Goal: Task Accomplishment & Management: Manage account settings

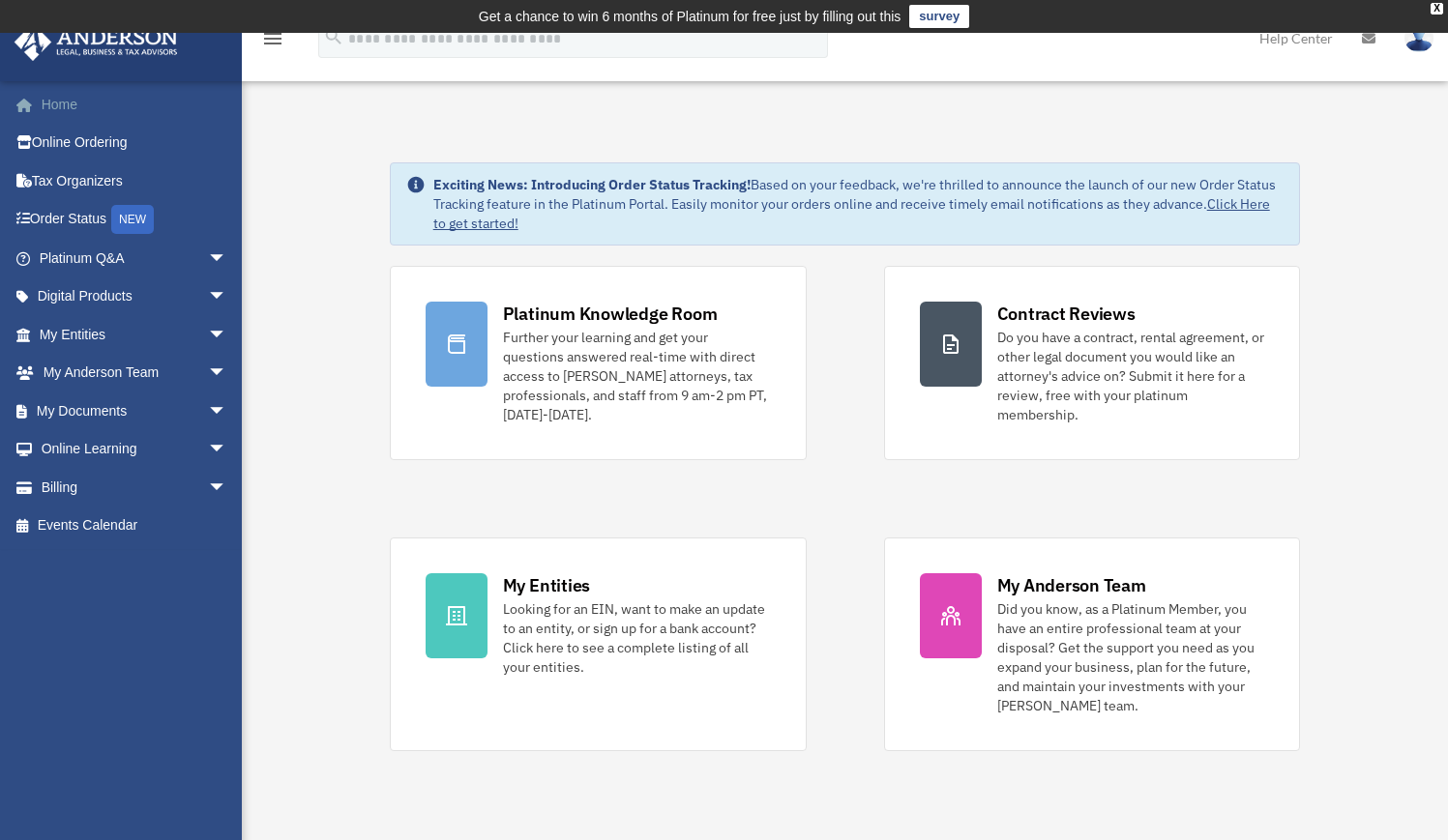
click at [70, 97] on link "Home" at bounding box center [135, 104] width 243 height 39
click at [208, 482] on span "arrow_drop_down" at bounding box center [227, 488] width 39 height 40
click at [134, 563] on link "Past Invoices" at bounding box center [141, 564] width 229 height 39
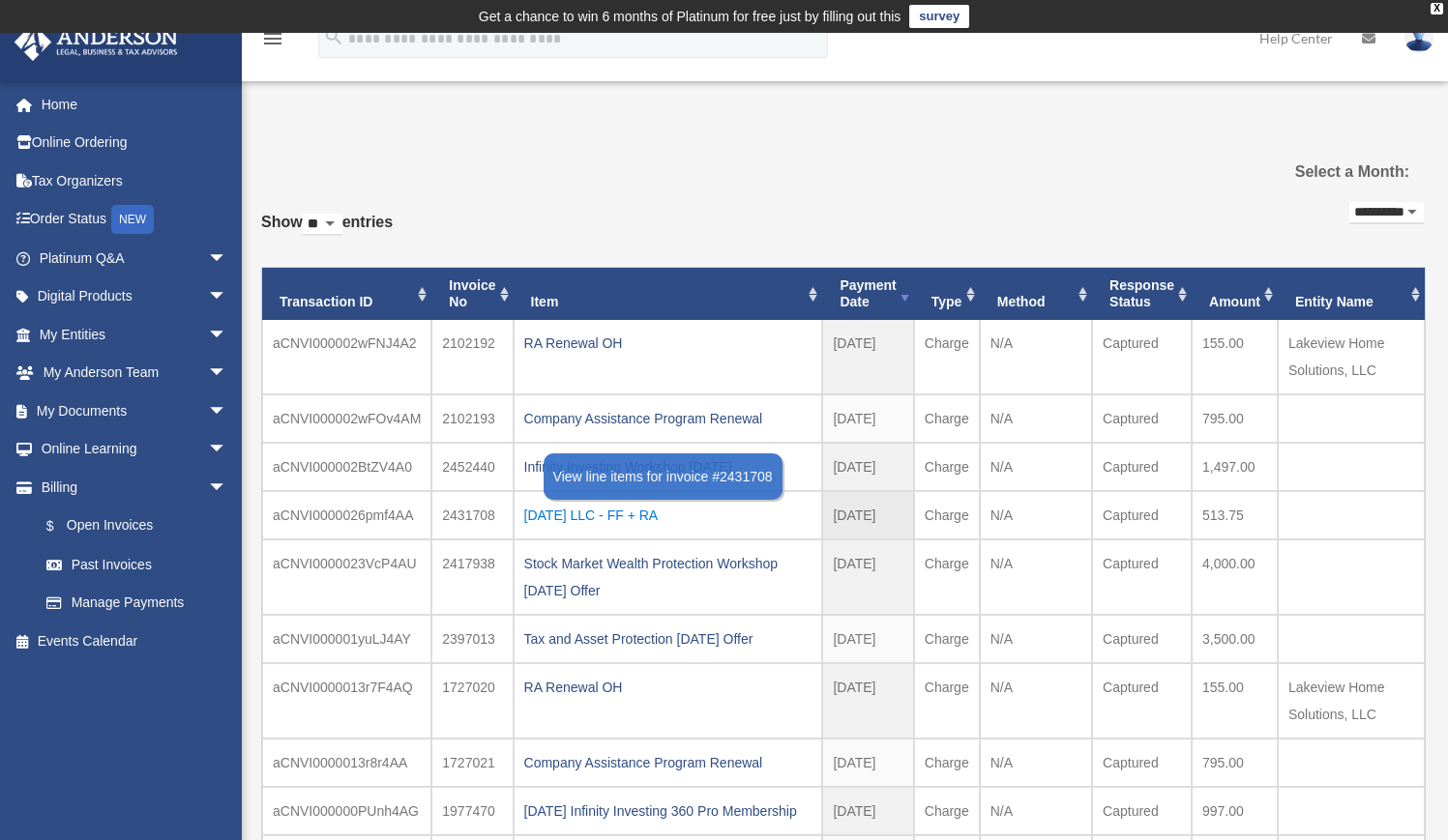
click at [644, 516] on div "[DATE] LLC - FF + RA" at bounding box center [668, 515] width 288 height 27
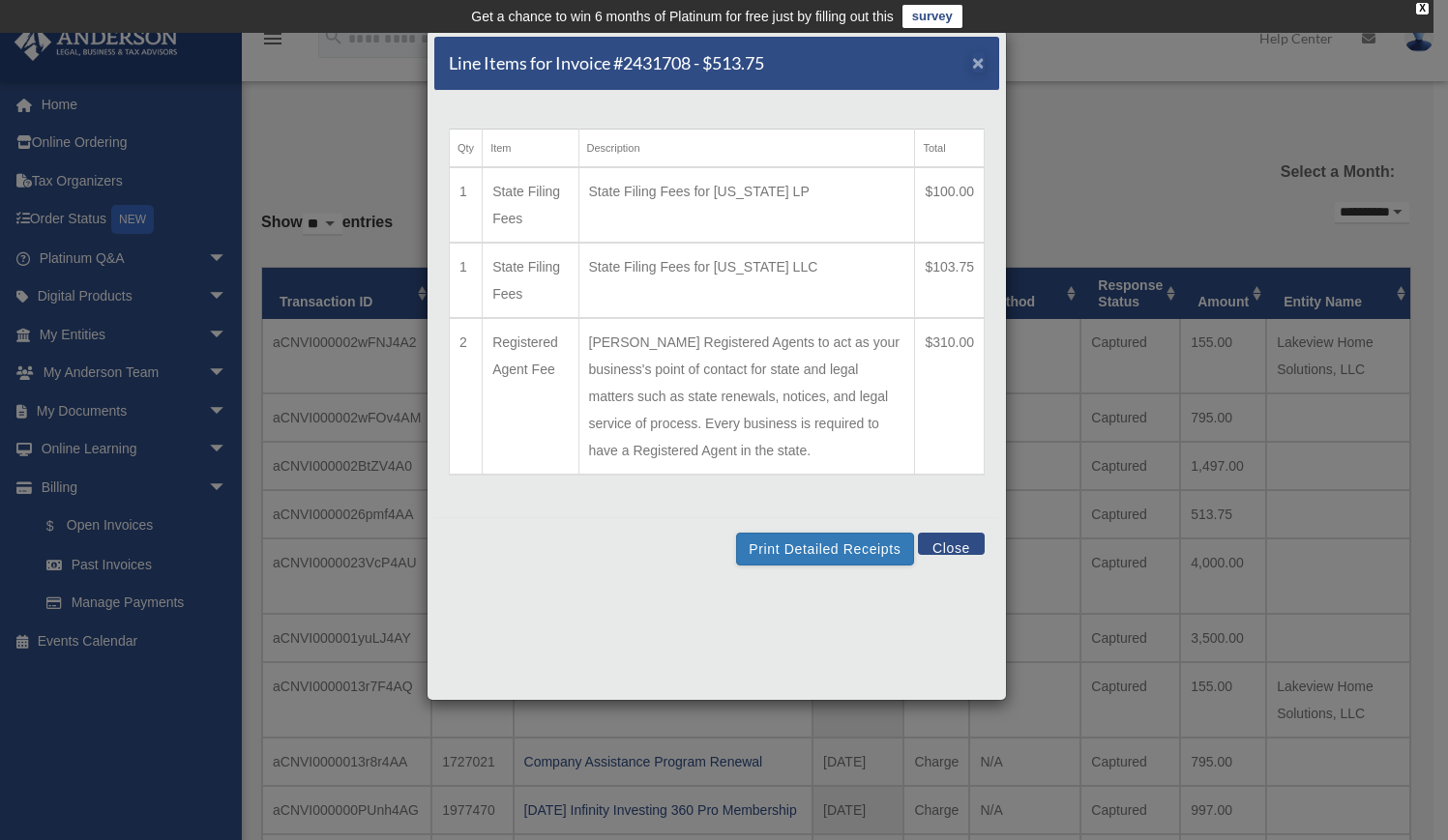
click at [974, 69] on span "×" at bounding box center [978, 63] width 13 height 22
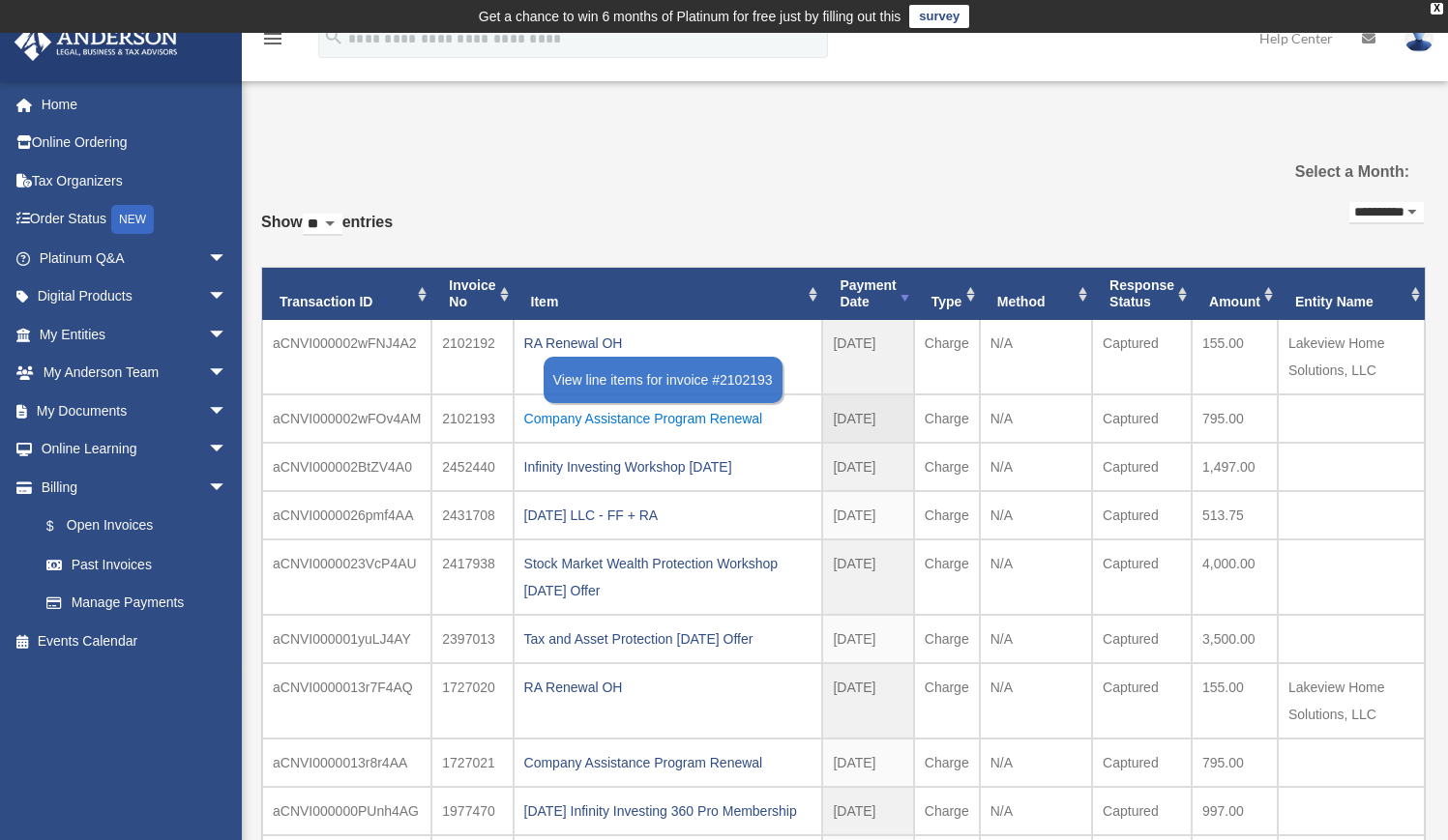
click at [573, 416] on div "Company Assistance Program Renewal" at bounding box center [668, 418] width 288 height 27
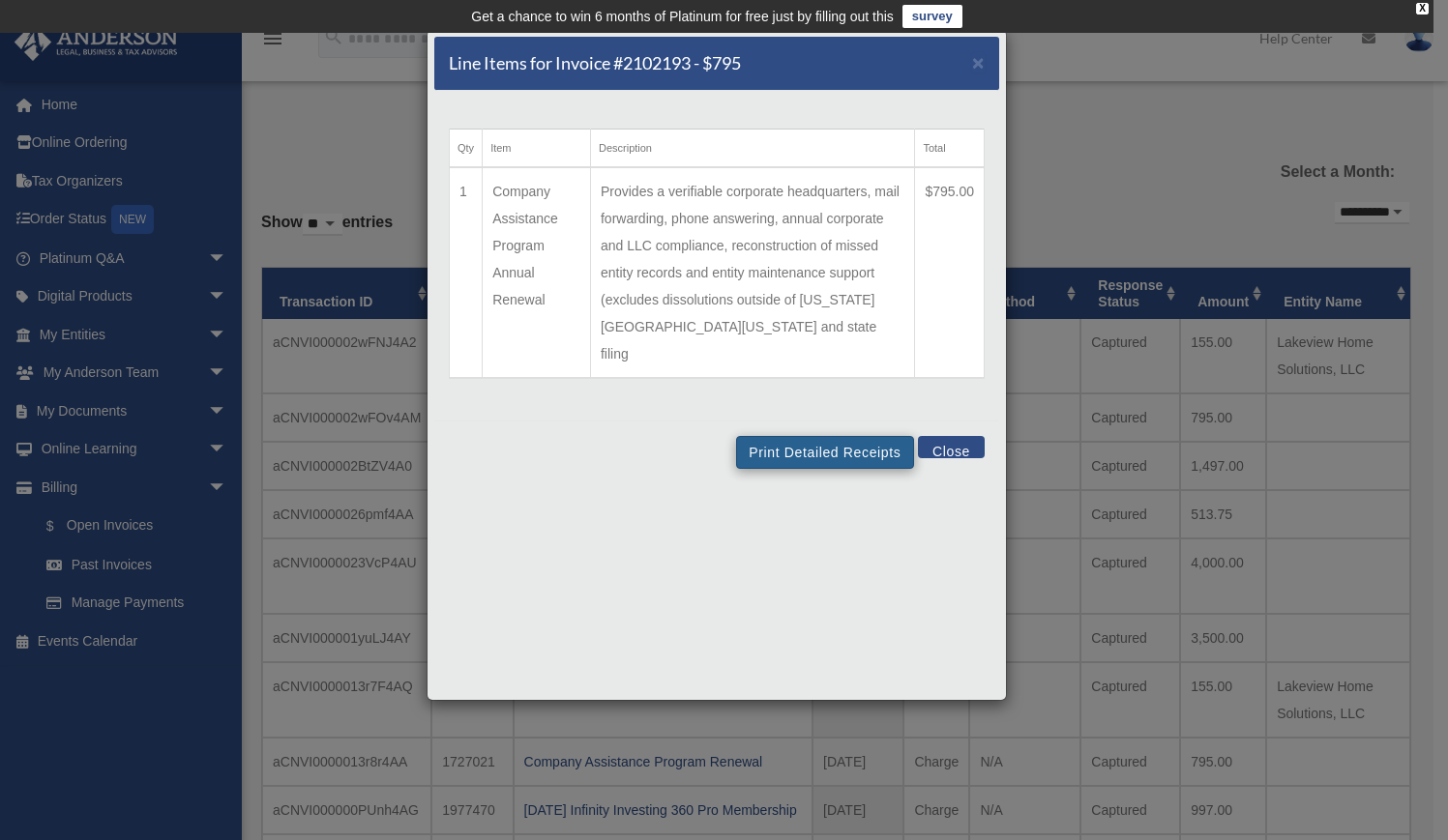
click at [815, 436] on button "Print Detailed Receipts" at bounding box center [824, 452] width 177 height 33
click at [962, 436] on button "Close" at bounding box center [951, 447] width 67 height 22
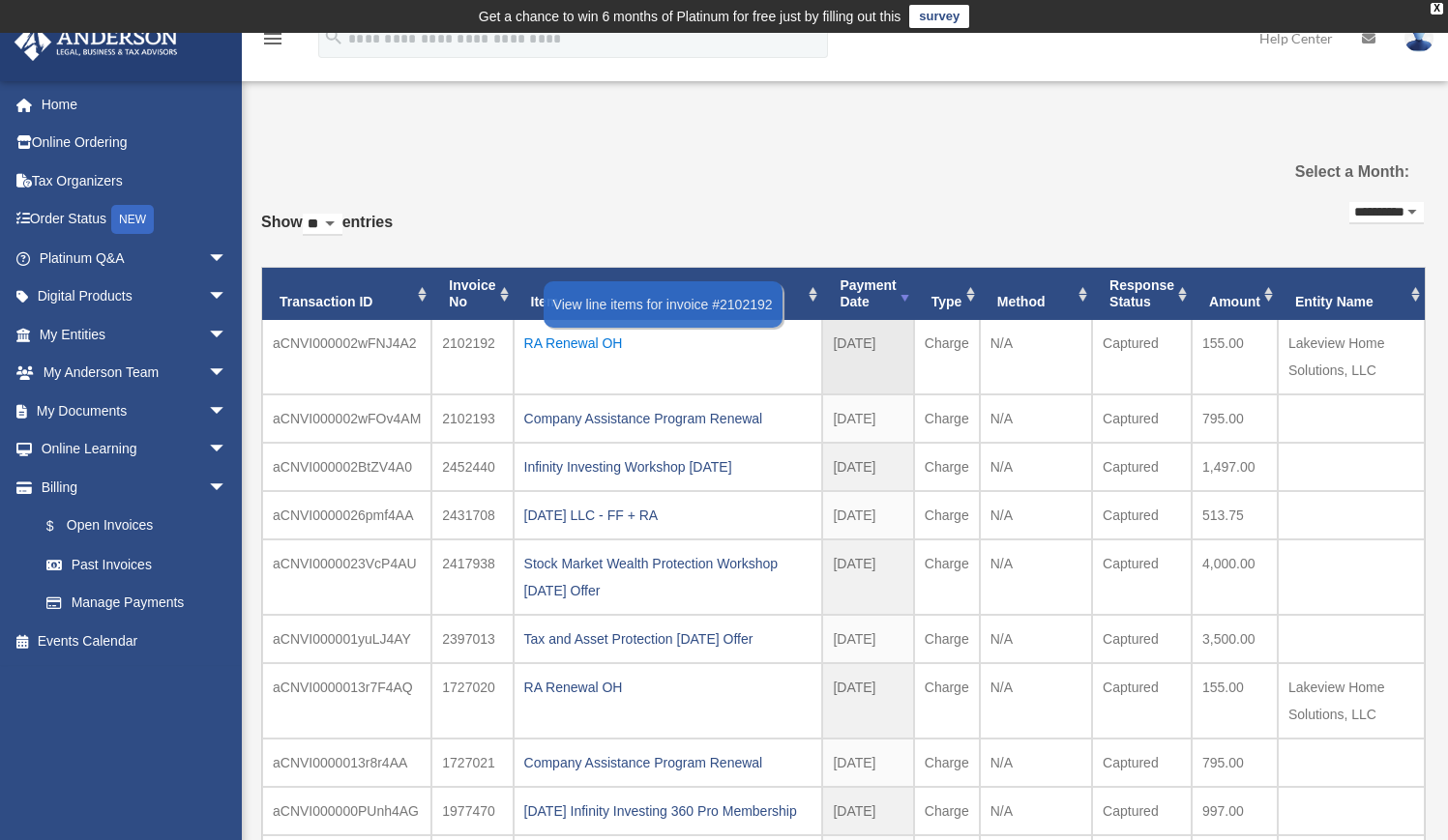
click at [588, 341] on div "RA Renewal OH" at bounding box center [668, 343] width 288 height 27
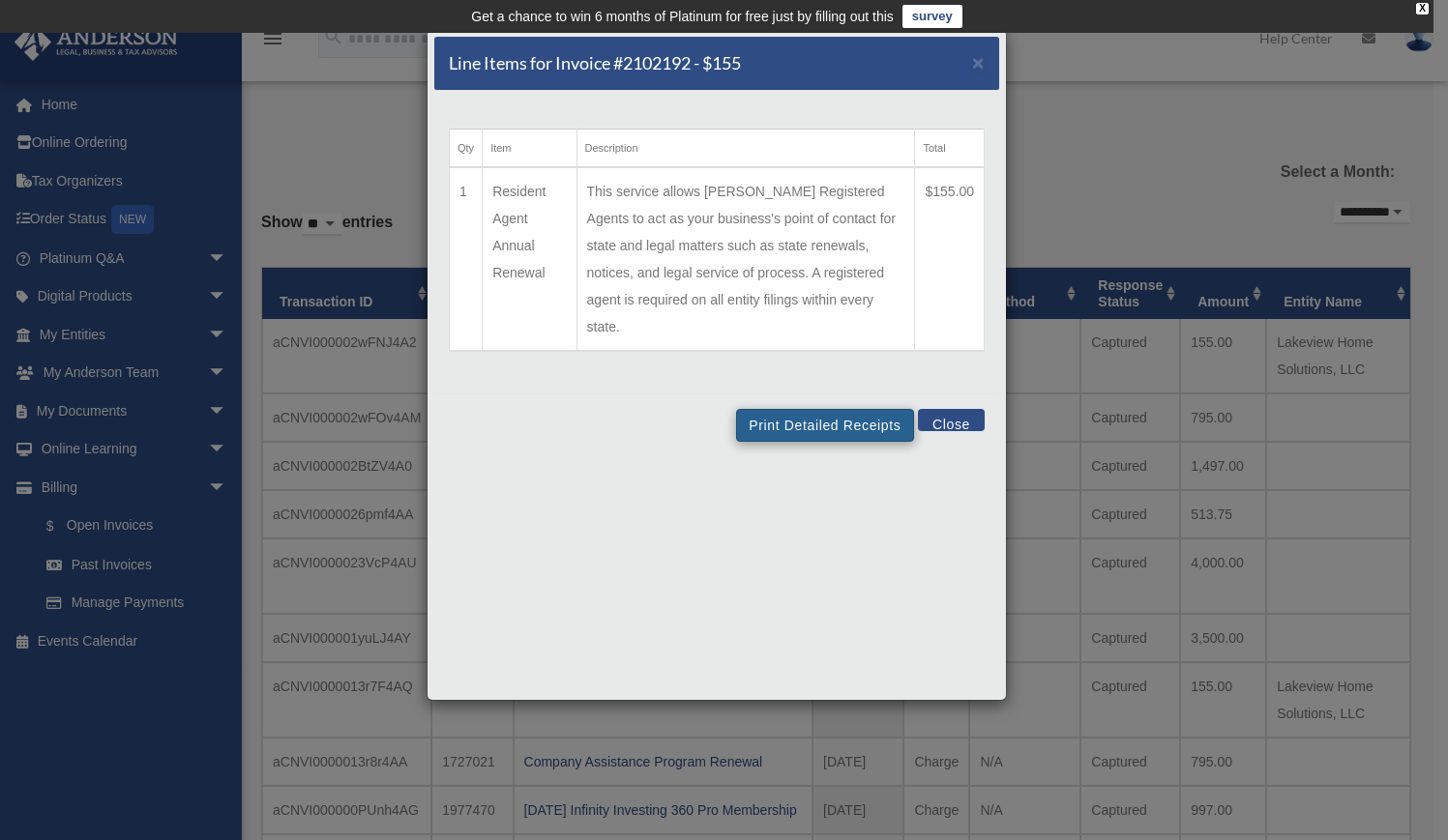
click at [799, 409] on button "Print Detailed Receipts" at bounding box center [824, 424] width 177 height 33
click at [947, 409] on button "Close" at bounding box center [951, 420] width 67 height 22
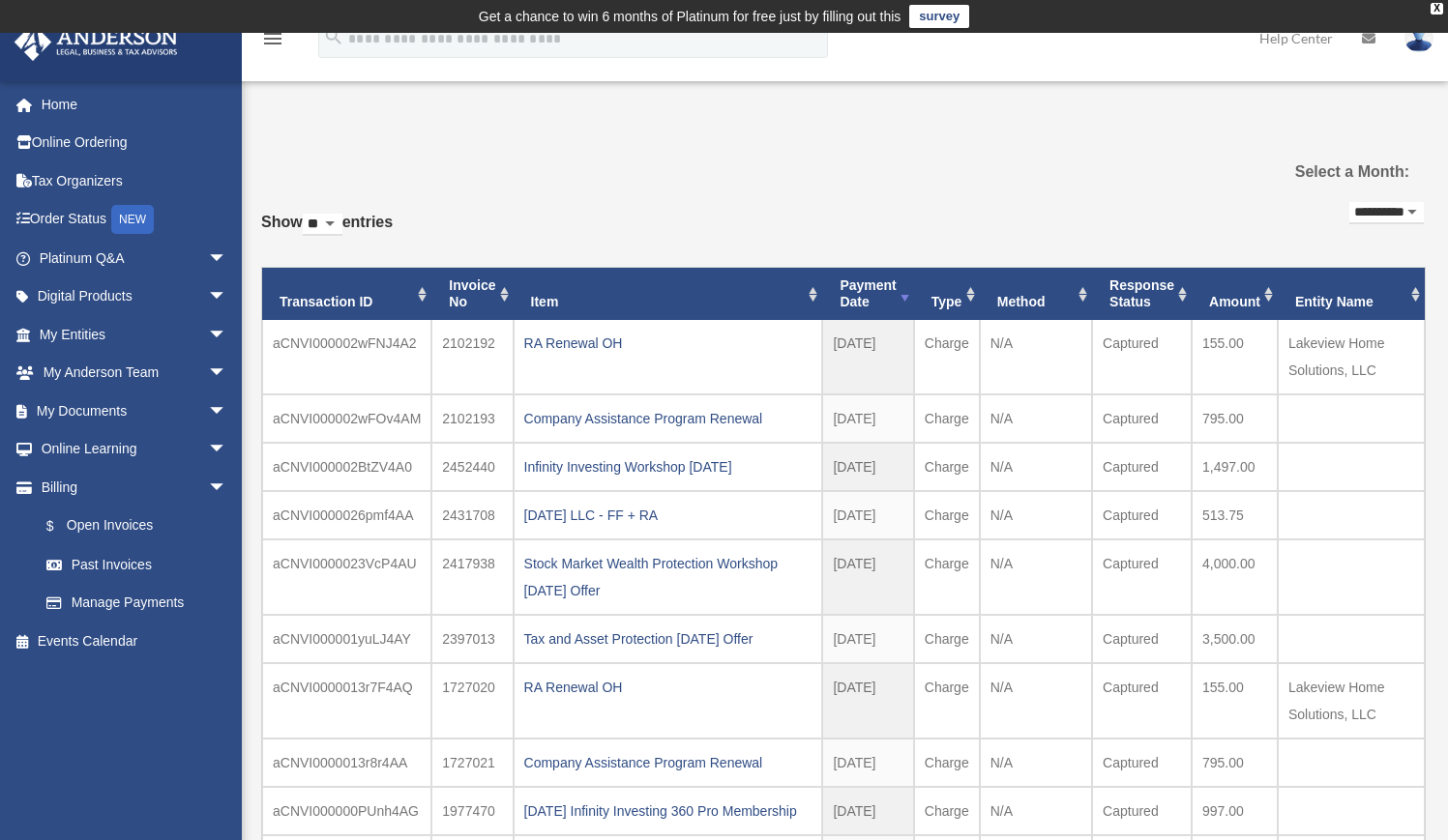
click at [1413, 52] on img at bounding box center [1418, 38] width 29 height 28
click at [590, 263] on div "**********" at bounding box center [842, 574] width 1163 height 754
click at [1414, 44] on img at bounding box center [1418, 38] width 29 height 28
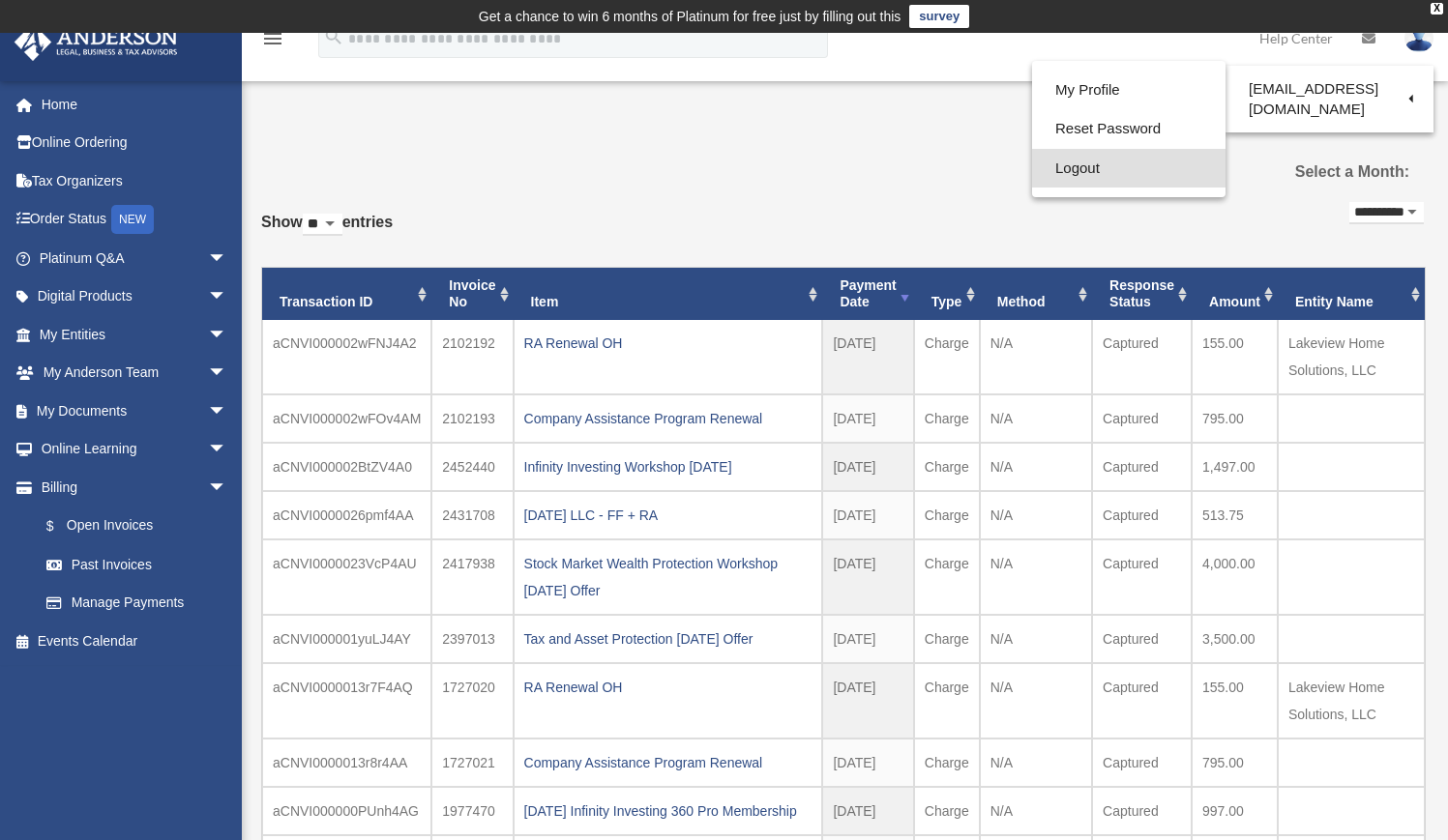
click at [1059, 163] on link "Logout" at bounding box center [1128, 169] width 193 height 40
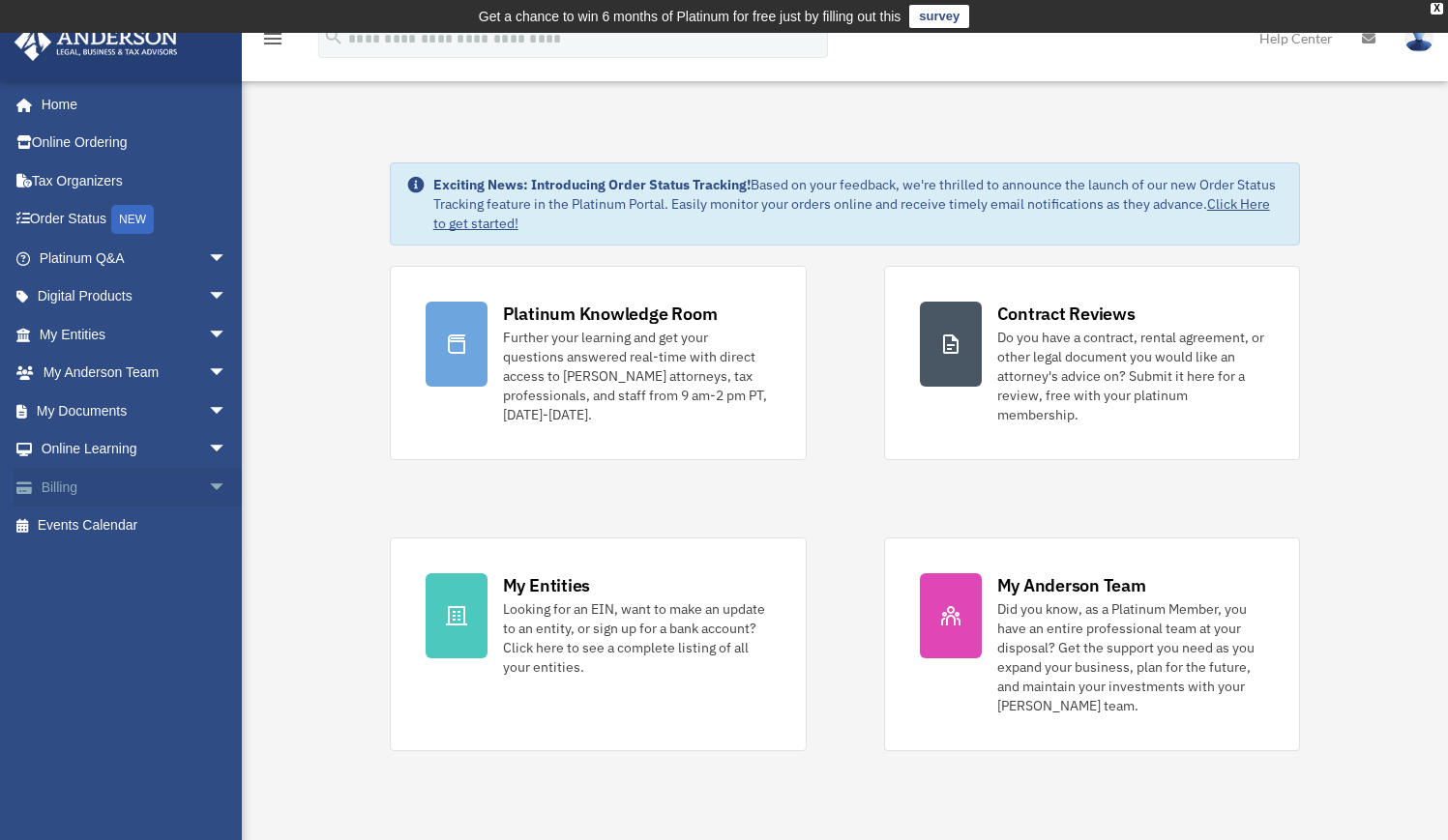
click at [208, 472] on span "arrow_drop_down" at bounding box center [227, 488] width 39 height 40
click at [120, 557] on link "Past Invoices" at bounding box center [141, 564] width 229 height 39
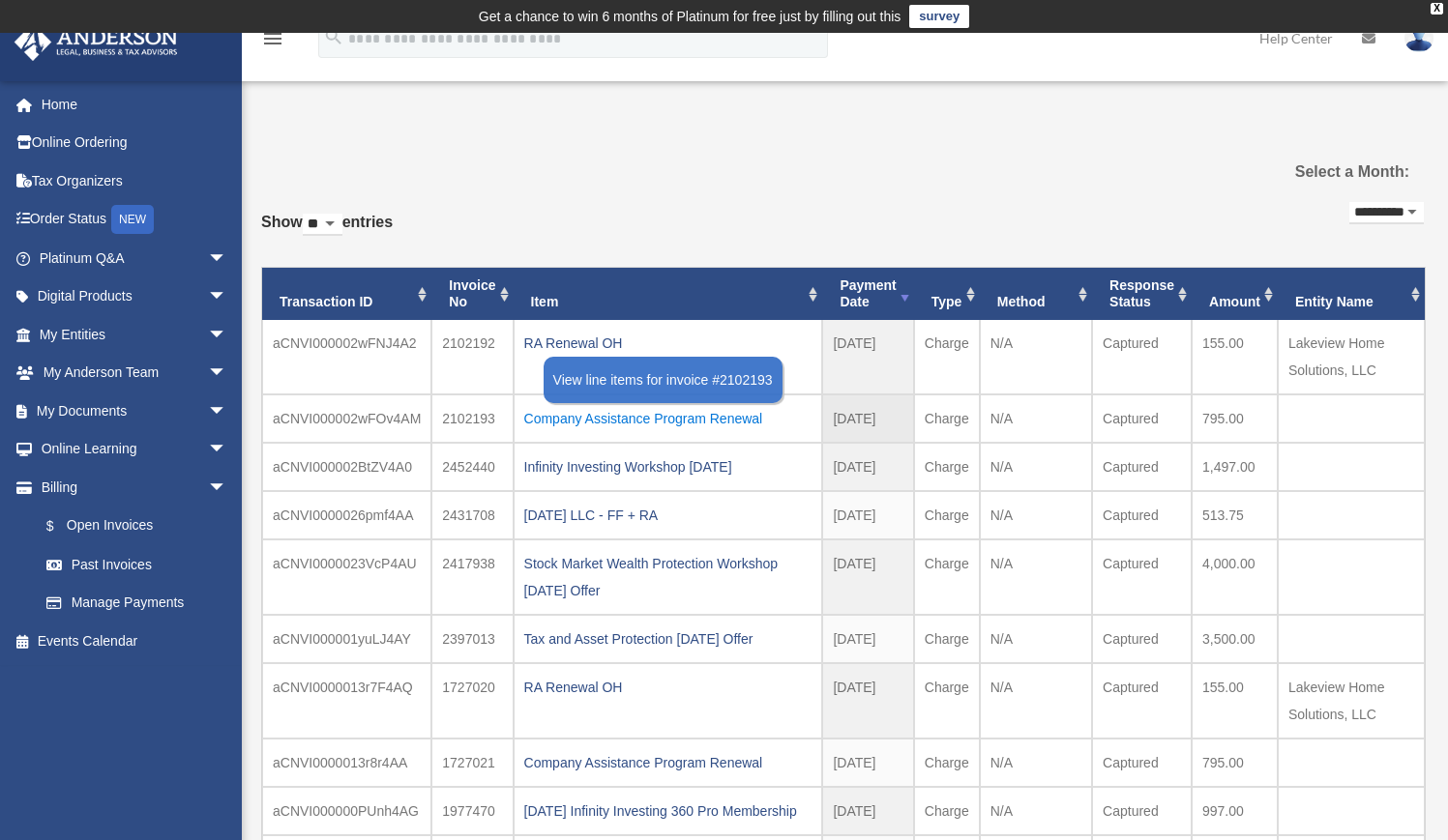
click at [554, 418] on div "Company Assistance Program Renewal" at bounding box center [668, 418] width 288 height 27
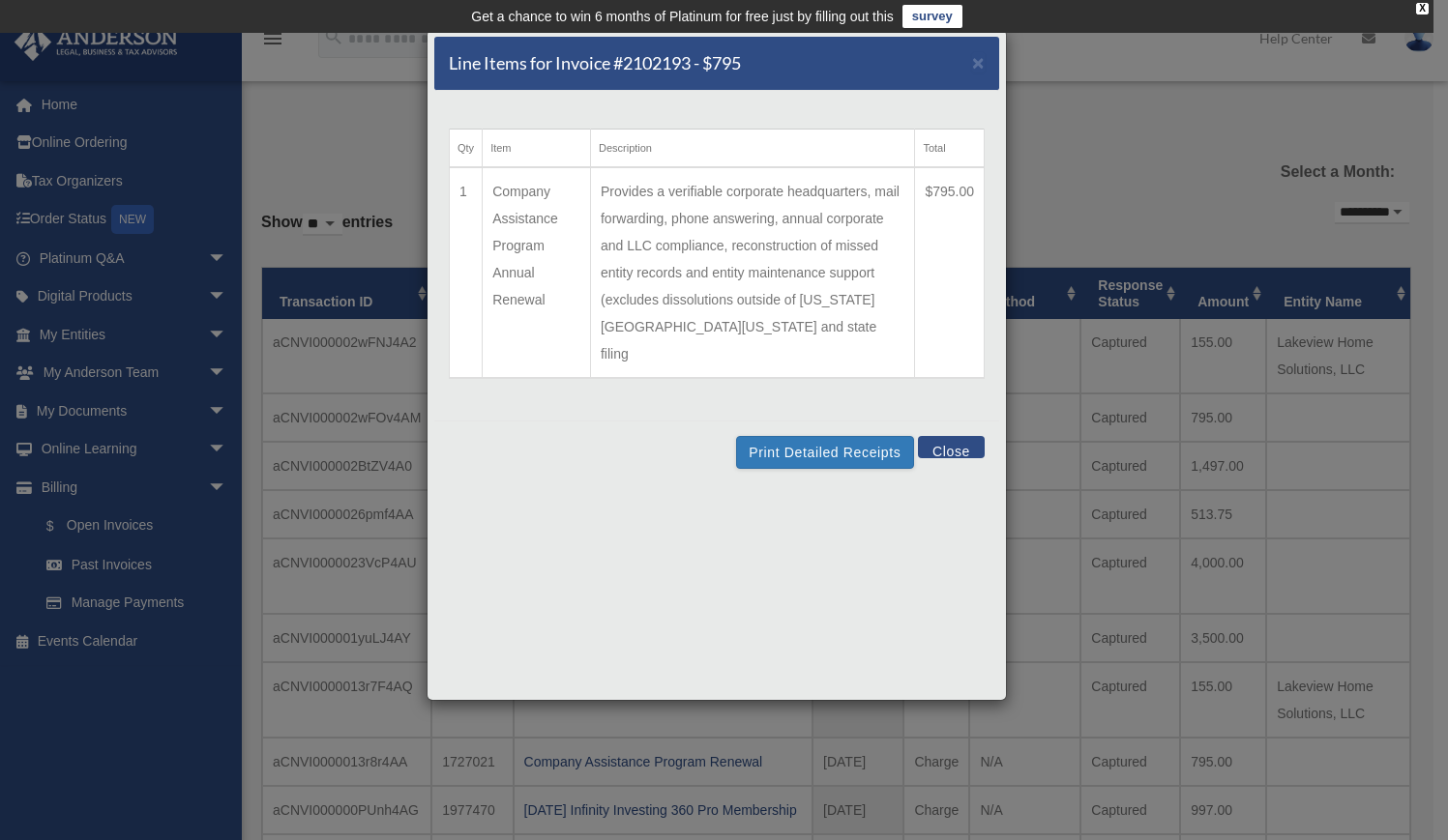
click at [686, 207] on td "Provides a verifiable corporate headquarters, mail forwarding, phone answering,…" at bounding box center [752, 272] width 324 height 211
click at [974, 61] on span "×" at bounding box center [978, 63] width 13 height 22
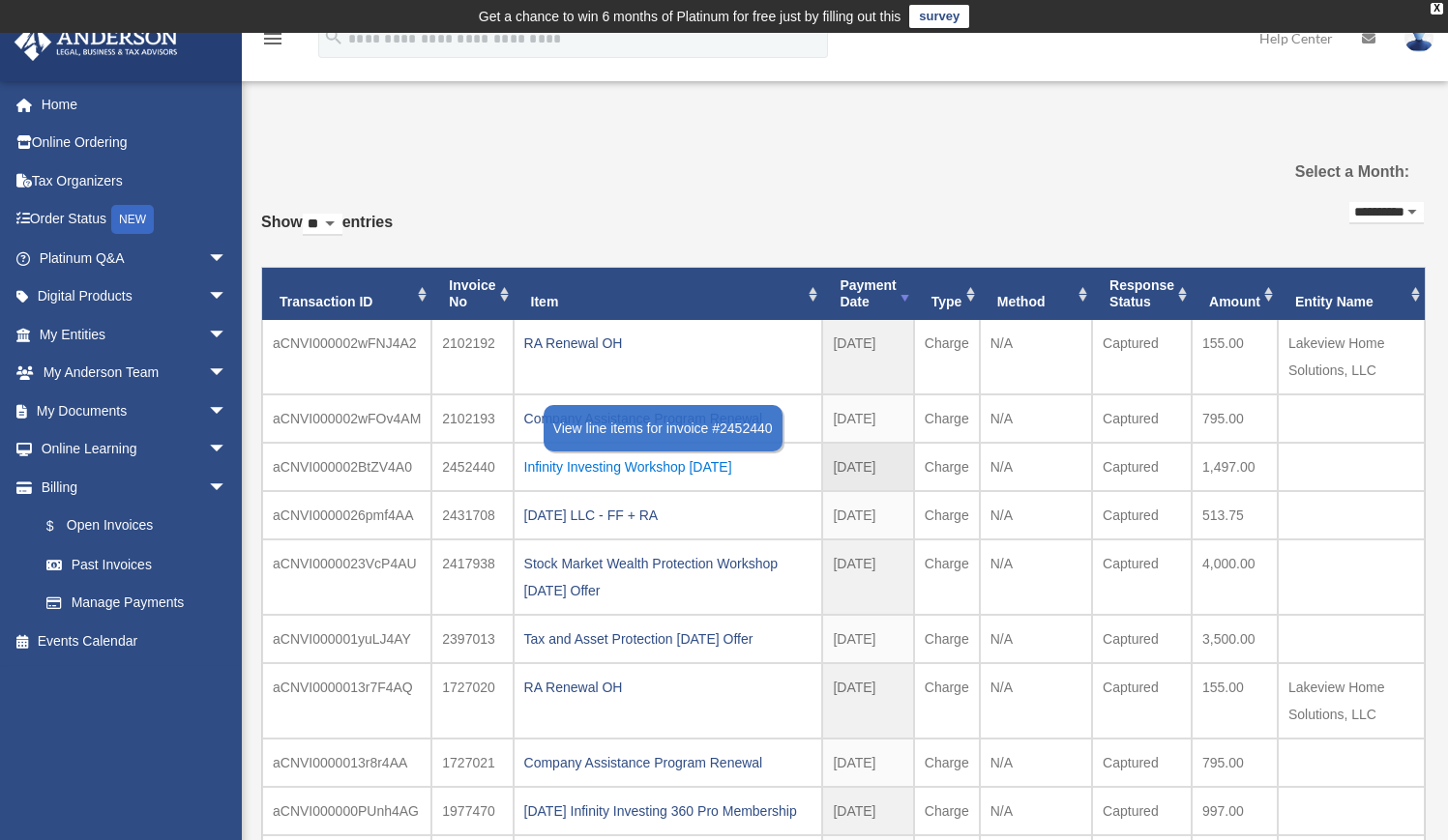
click at [586, 461] on div "Infinity Investing Workshop [DATE]" at bounding box center [668, 466] width 288 height 27
click at [0, 0] on div "Line Items for Invoice #2102193 - $795 × Qty Item Description Total 1 Company A…" at bounding box center [0, 0] width 0 height 0
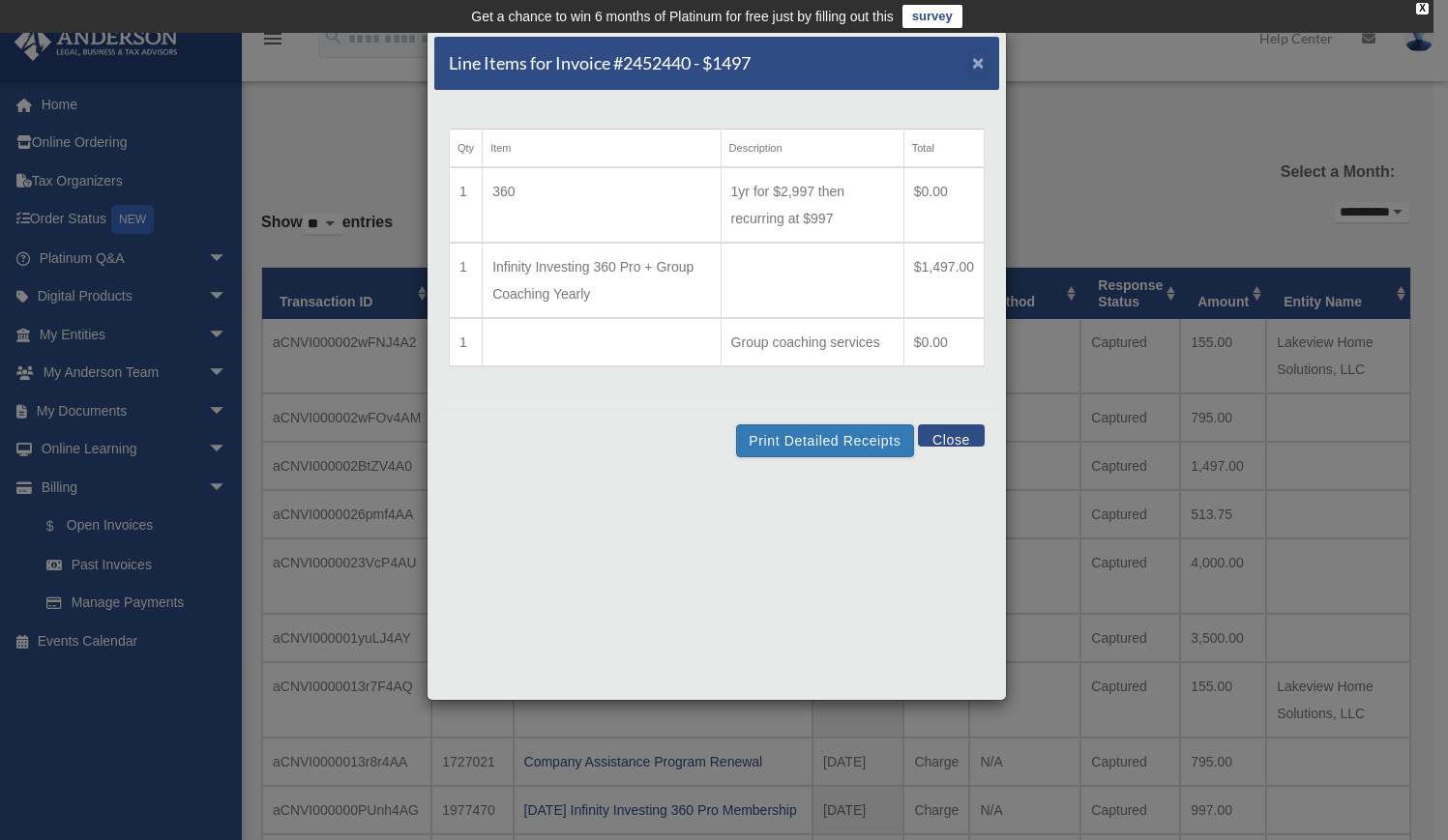
click at [983, 68] on span "×" at bounding box center [978, 63] width 13 height 22
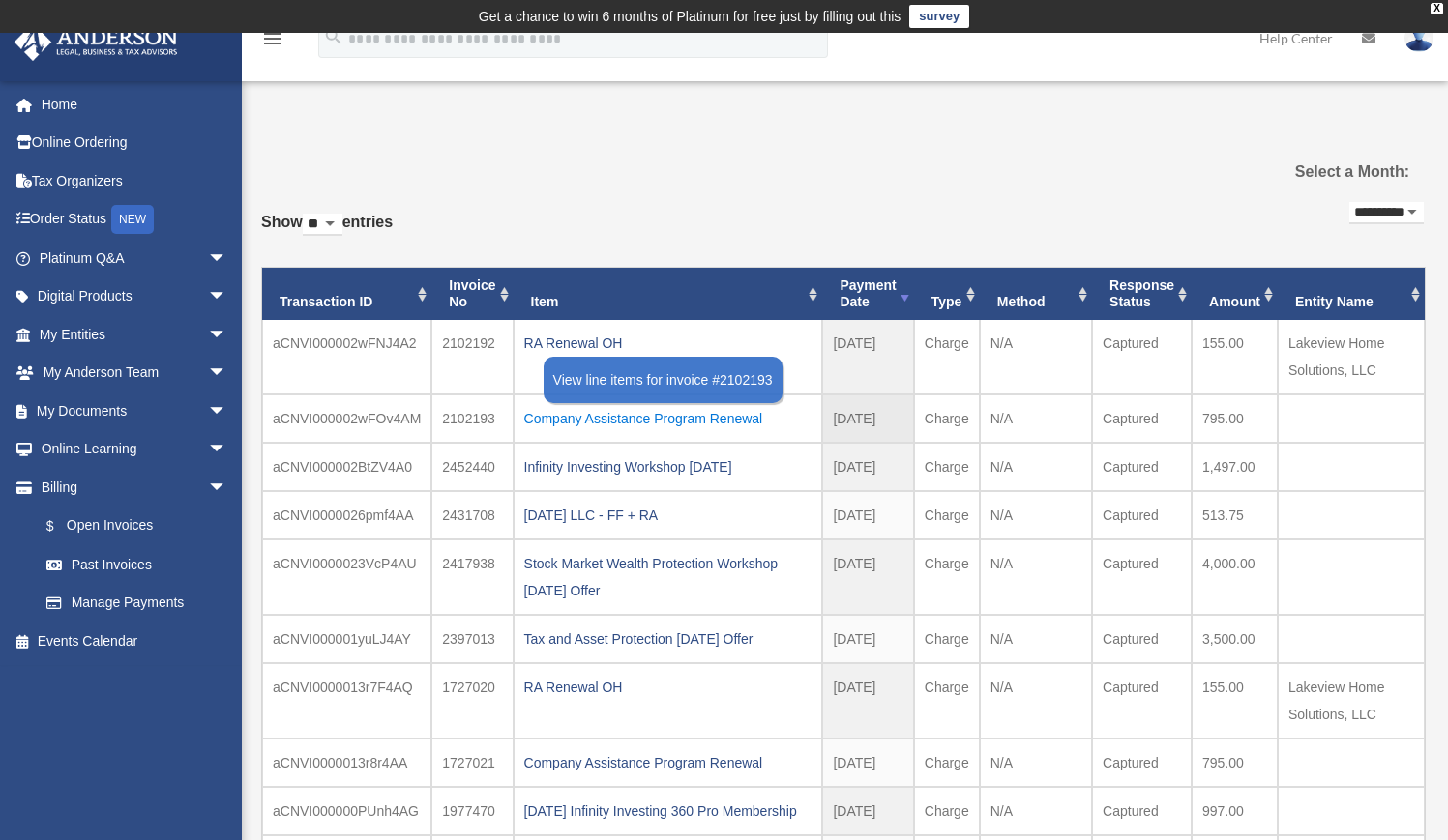
click at [556, 416] on div "Company Assistance Program Renewal" at bounding box center [668, 418] width 288 height 27
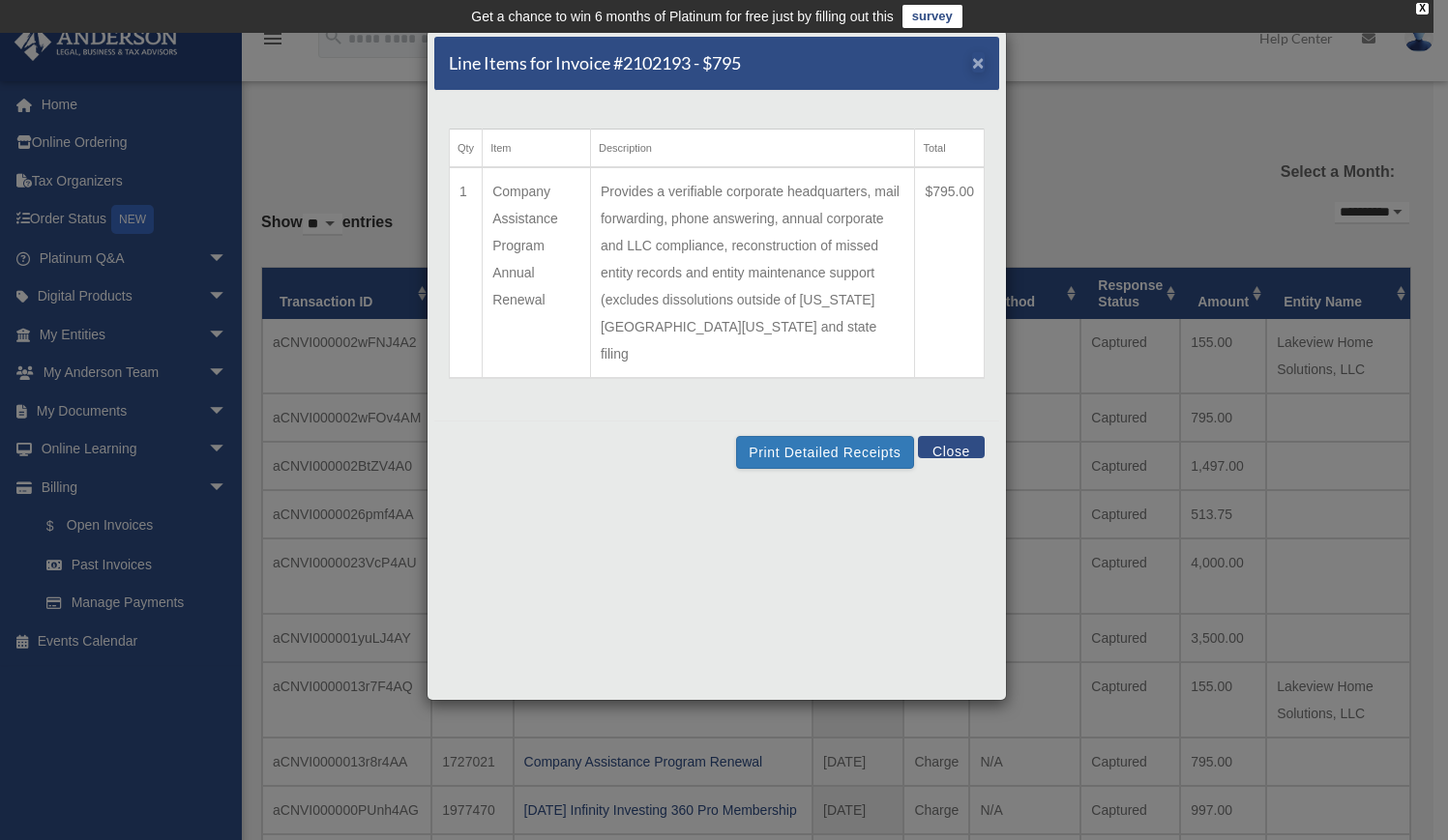
click at [975, 62] on span "×" at bounding box center [978, 63] width 13 height 22
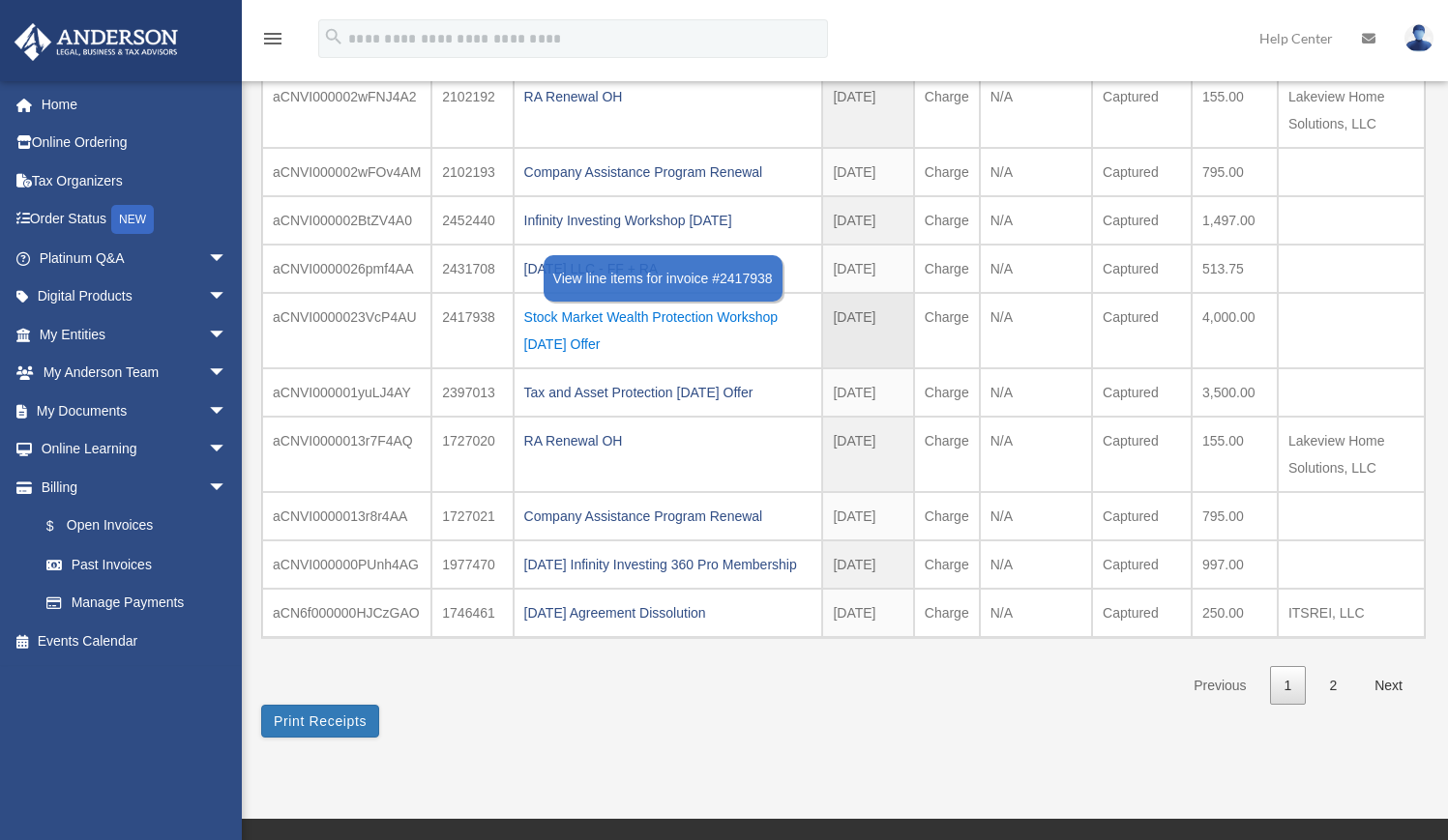
scroll to position [249, 0]
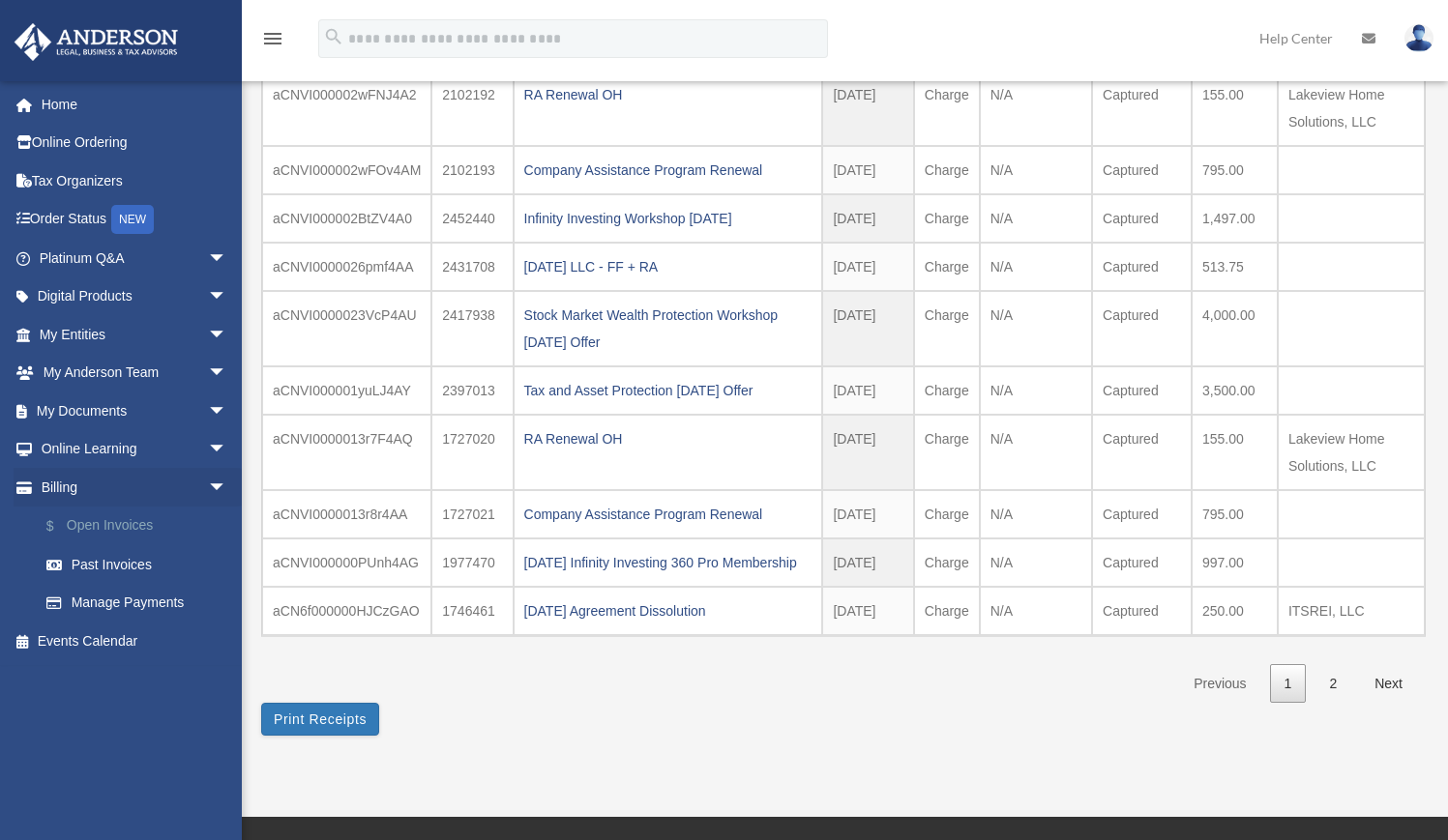
click at [117, 513] on link "$ Open Invoices" at bounding box center [141, 526] width 229 height 40
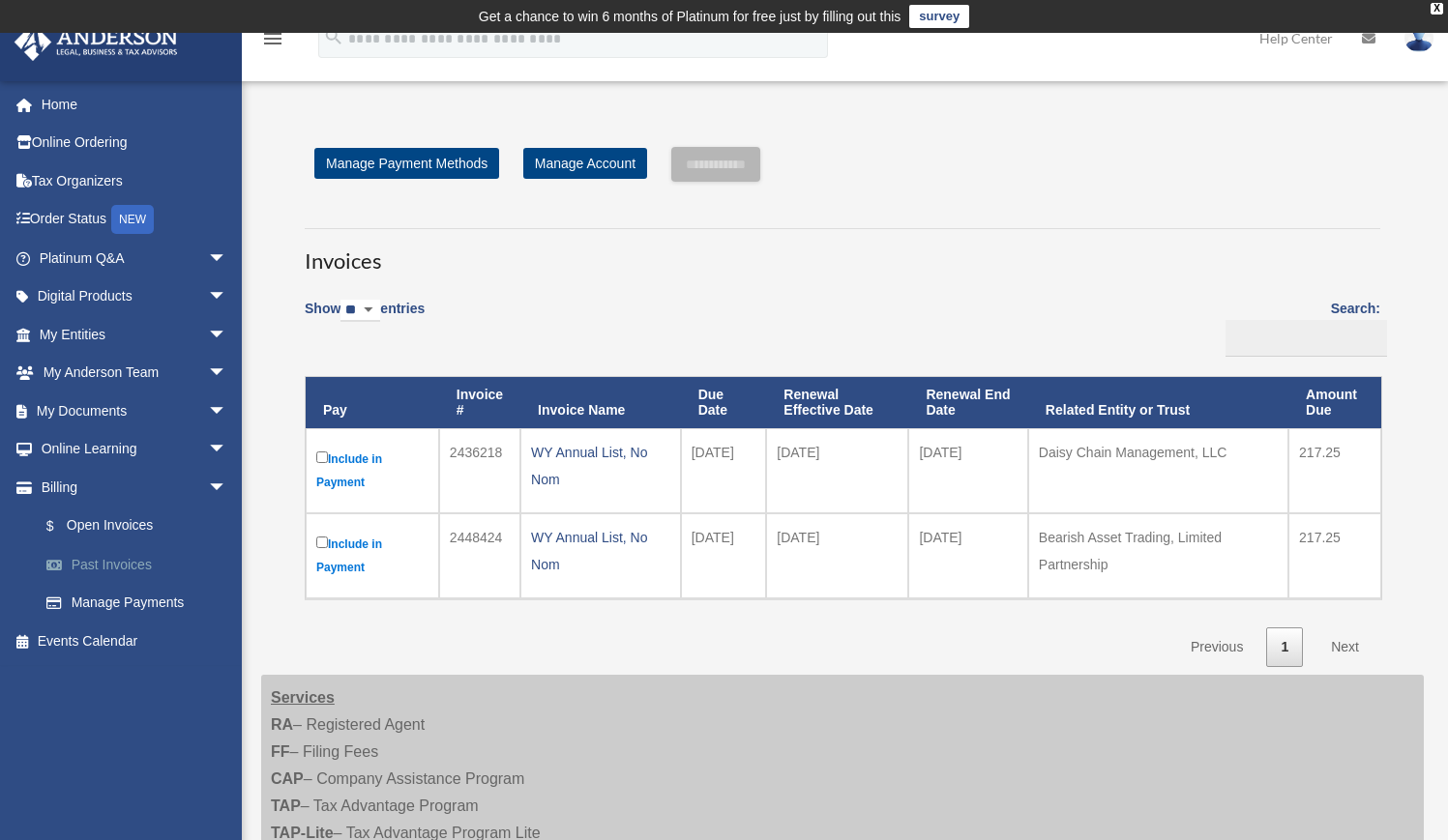
click at [89, 557] on link "Past Invoices" at bounding box center [141, 564] width 229 height 39
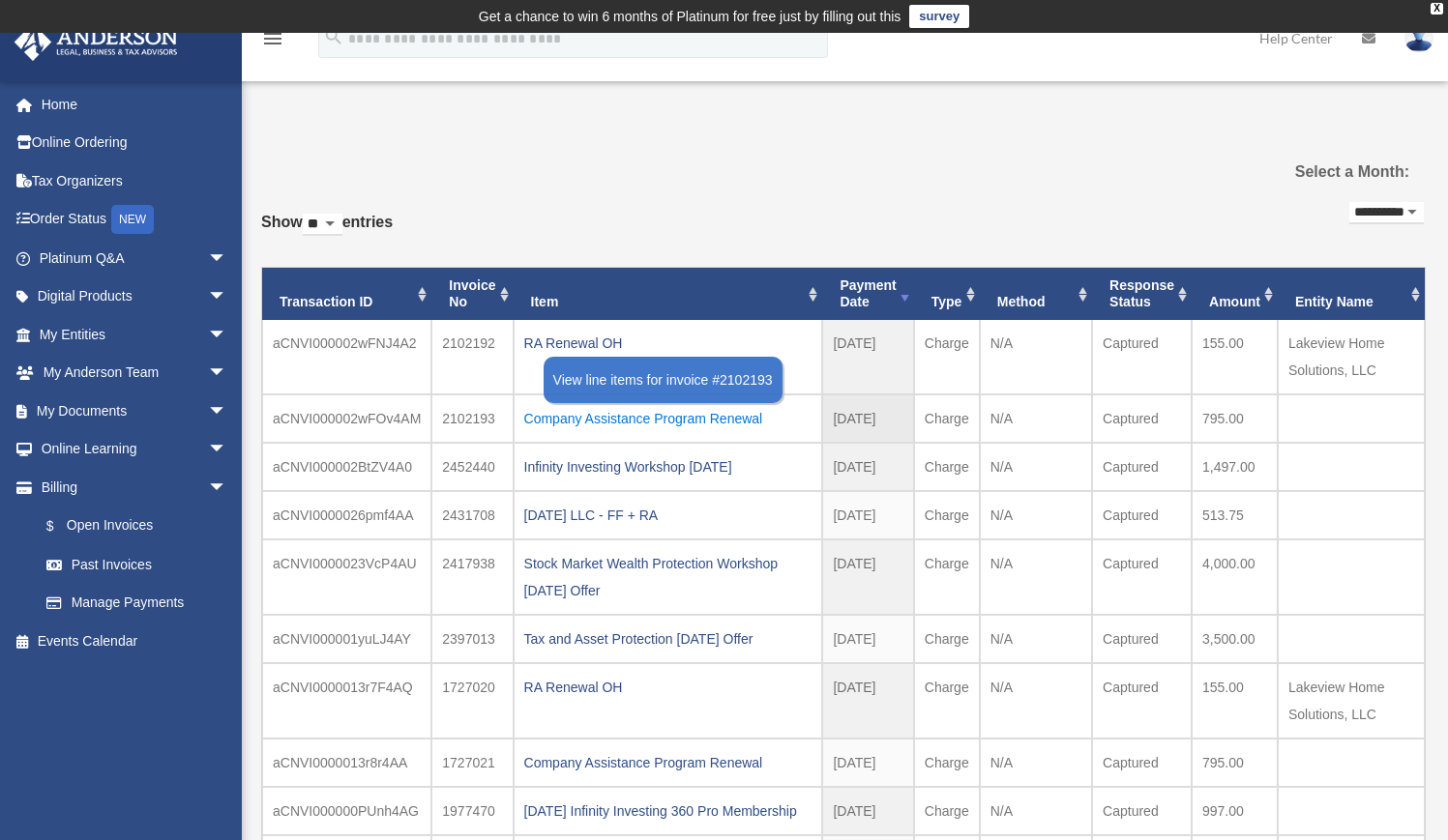
click at [651, 419] on div "Company Assistance Program Renewal" at bounding box center [668, 418] width 288 height 27
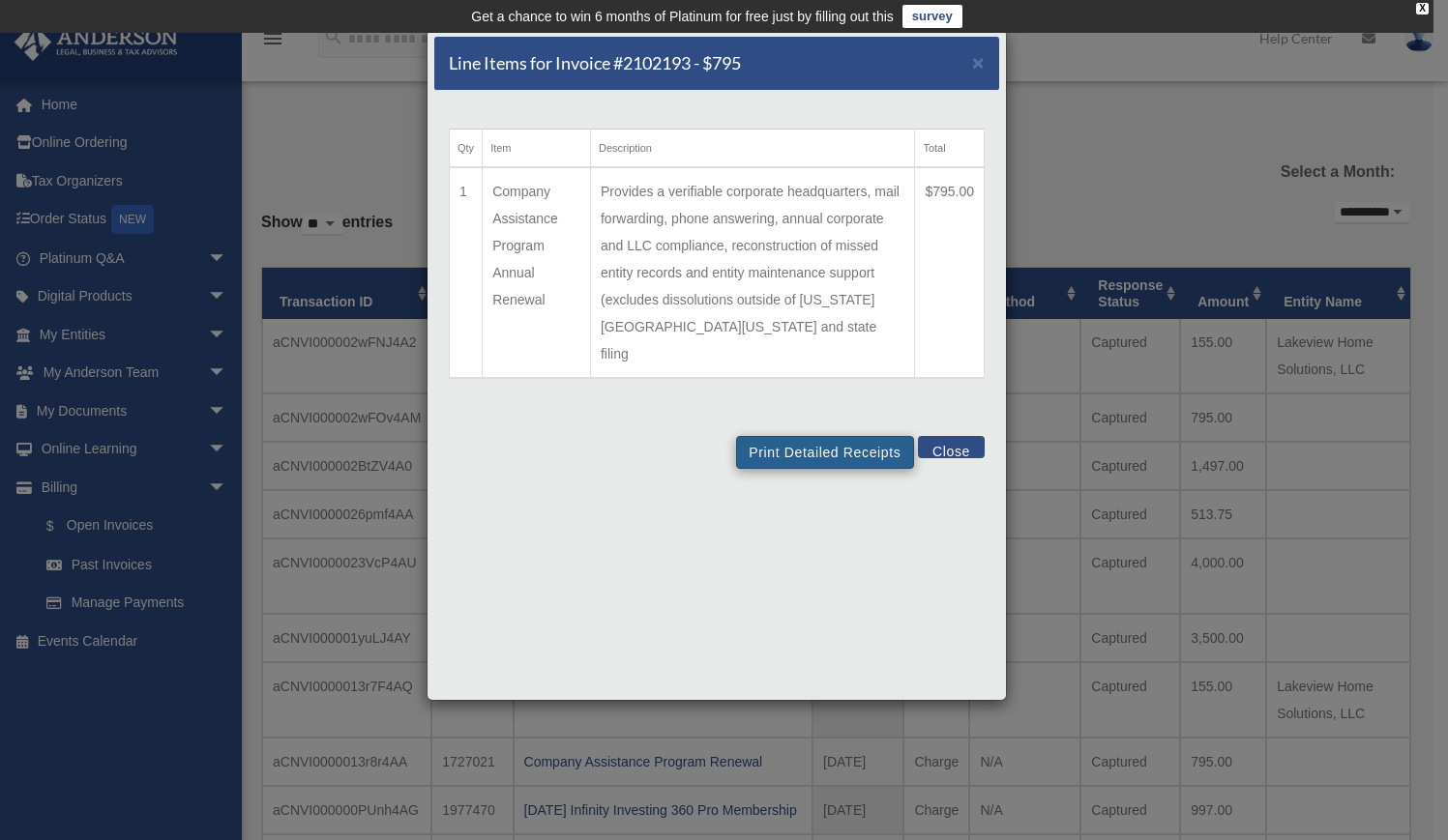
click at [808, 436] on button "Print Detailed Receipts" at bounding box center [824, 452] width 177 height 33
click at [976, 62] on span "×" at bounding box center [978, 63] width 13 height 22
